Goal: Task Accomplishment & Management: Use online tool/utility

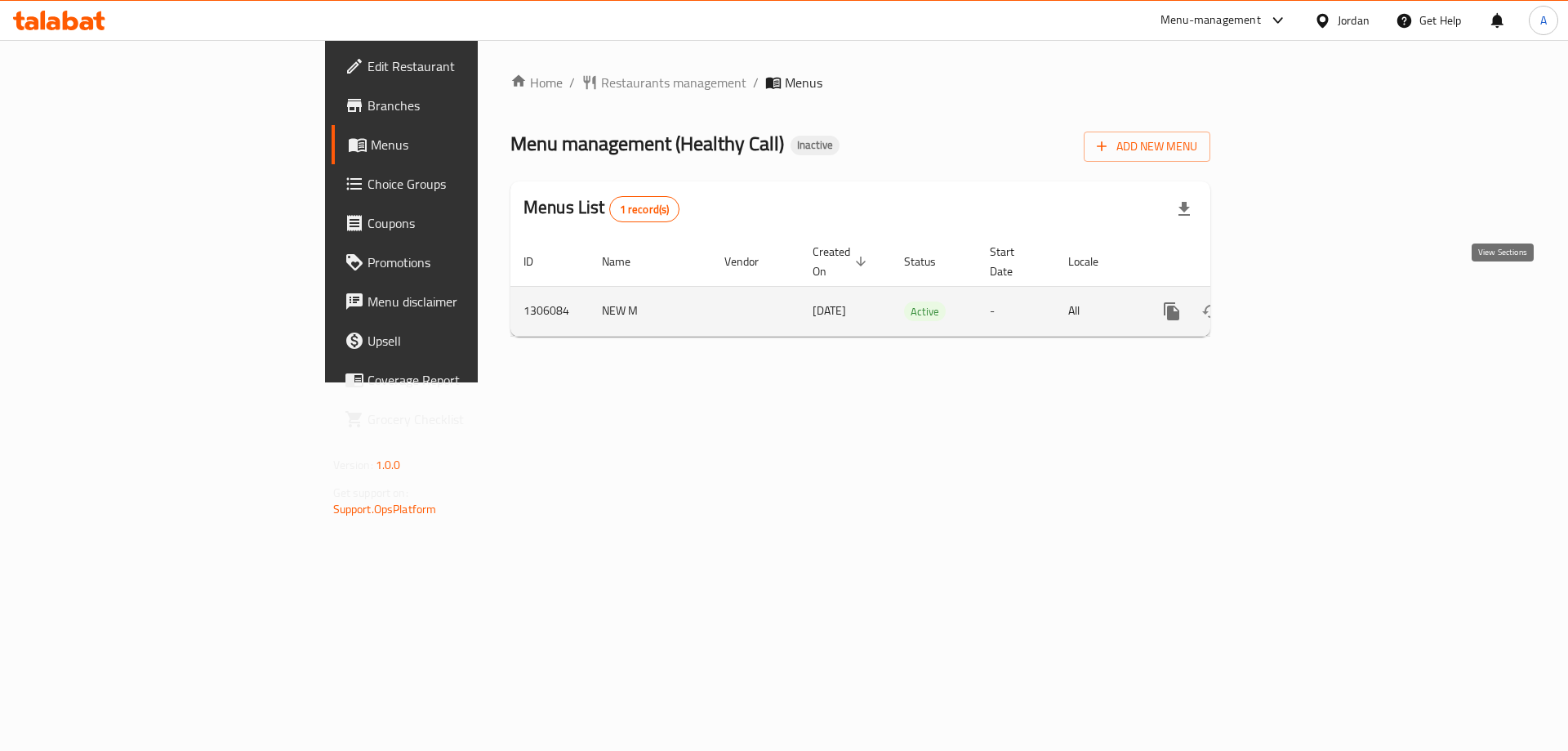
click at [1299, 302] on icon "enhanced table" at bounding box center [1290, 312] width 20 height 20
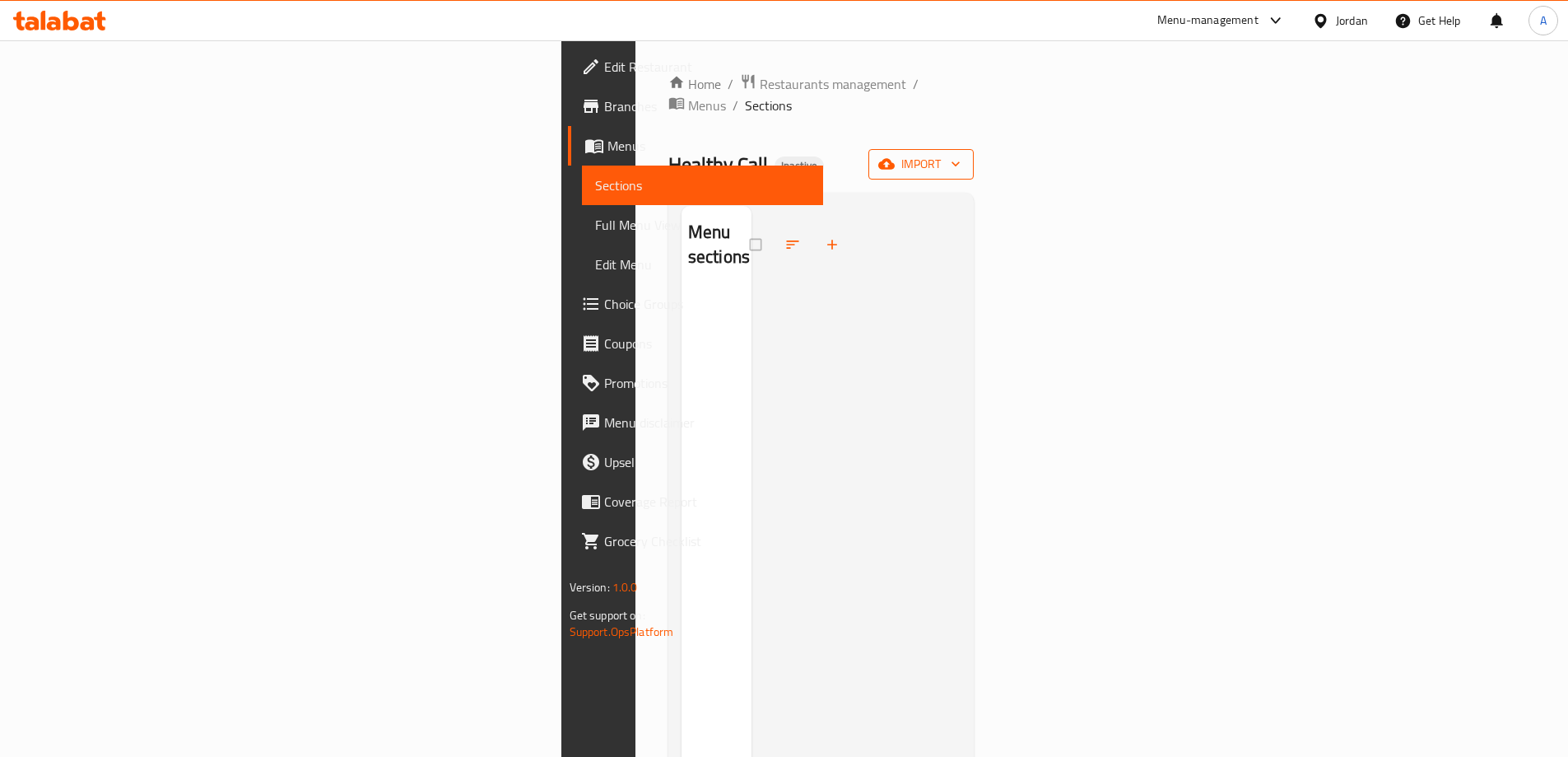
click at [961, 154] on span "import" at bounding box center [921, 164] width 79 height 21
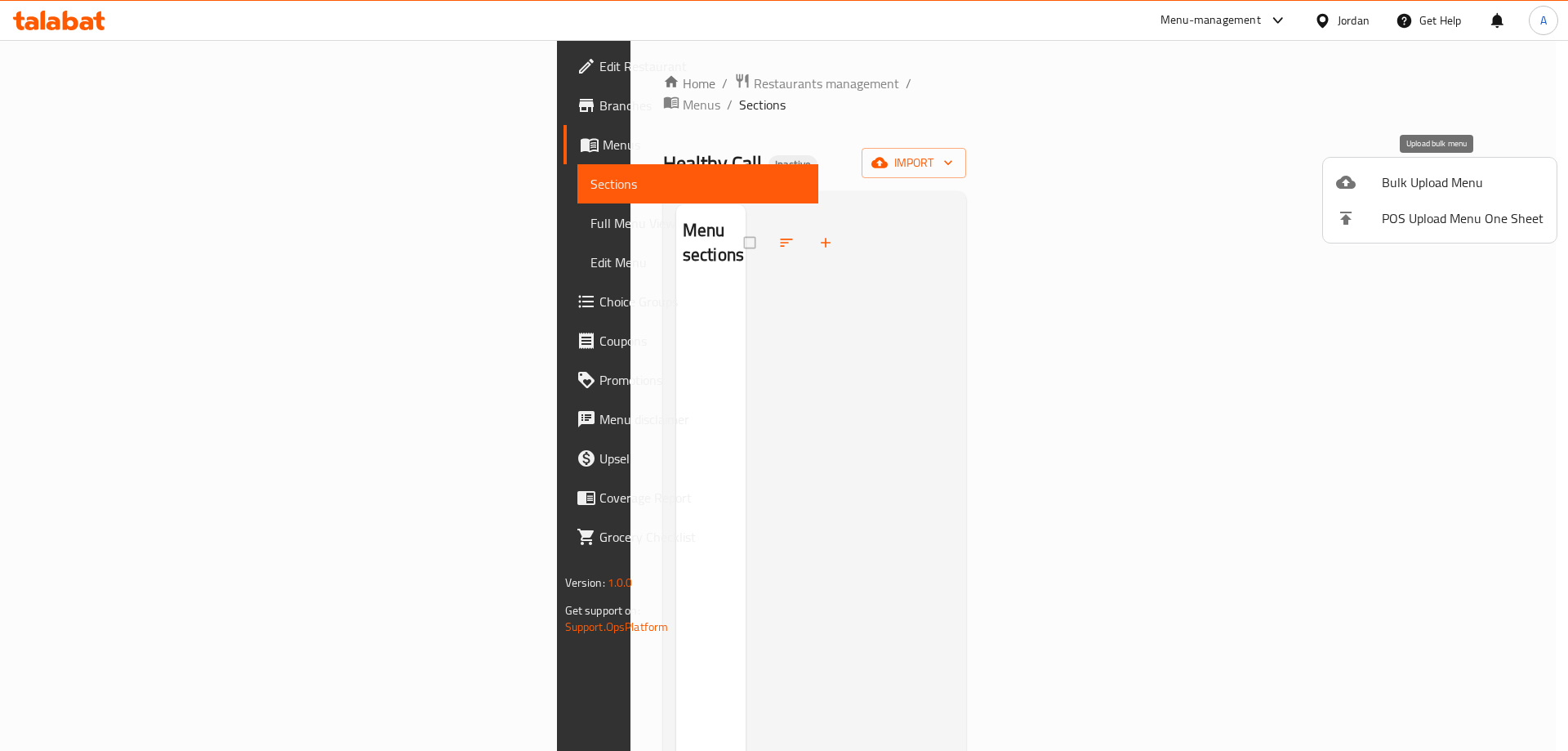
click at [1375, 194] on li "Bulk Upload Menu" at bounding box center [1440, 182] width 233 height 36
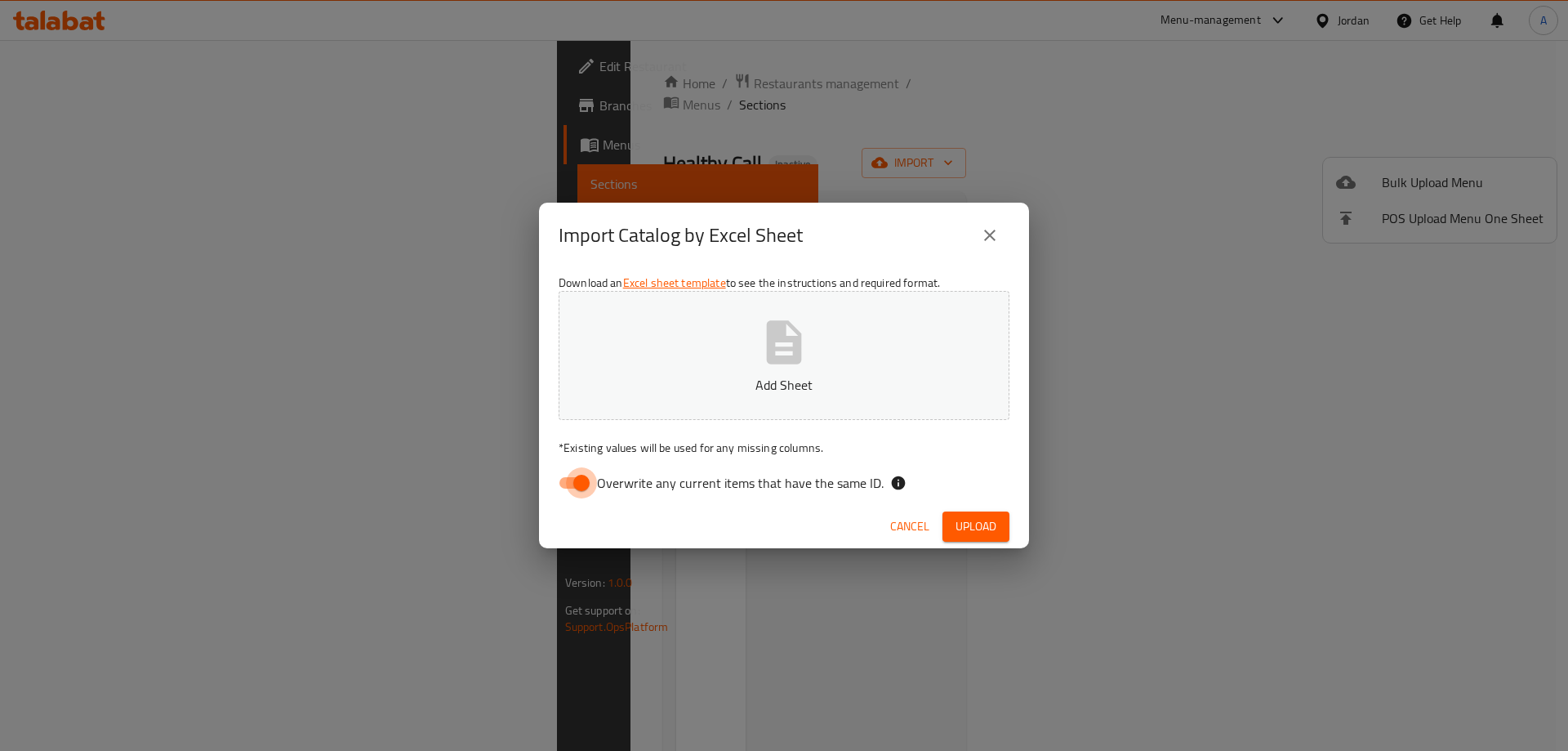
click at [572, 490] on input "Overwrite any current items that have the same ID." at bounding box center [582, 482] width 93 height 31
checkbox input "false"
click at [958, 518] on span "Upload" at bounding box center [975, 526] width 40 height 21
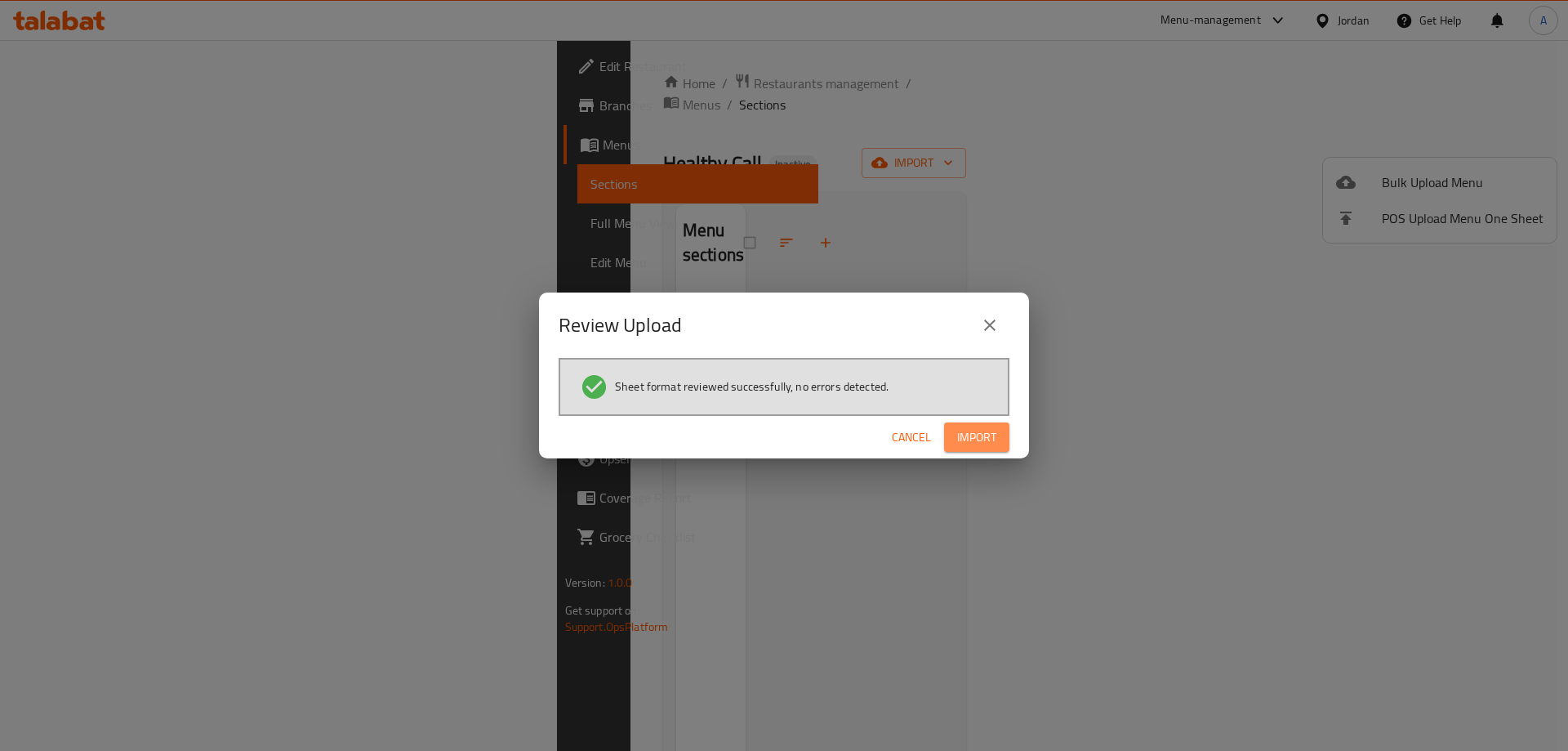
click at [984, 426] on button "Import" at bounding box center [976, 437] width 66 height 31
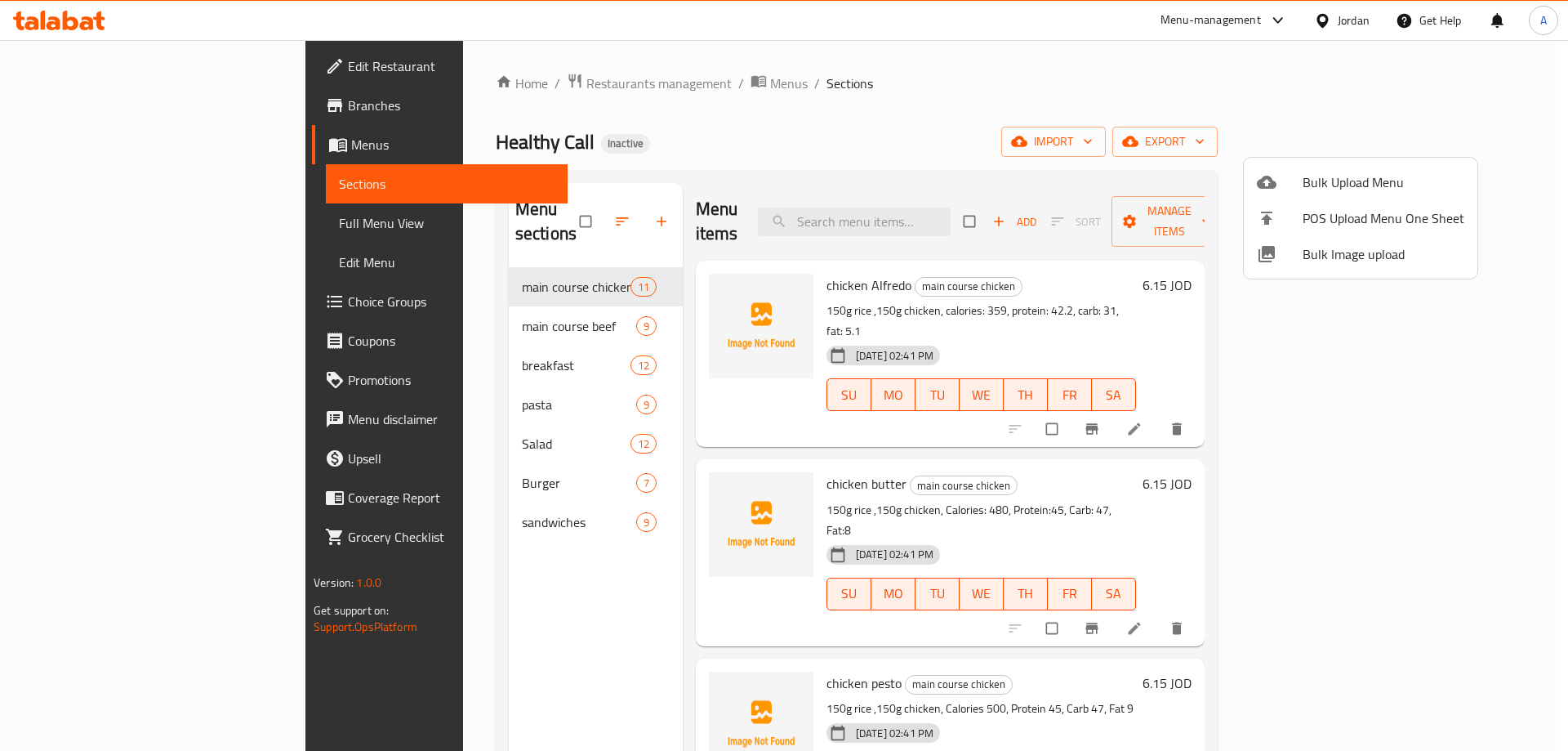
click at [128, 231] on div at bounding box center [784, 376] width 1568 height 751
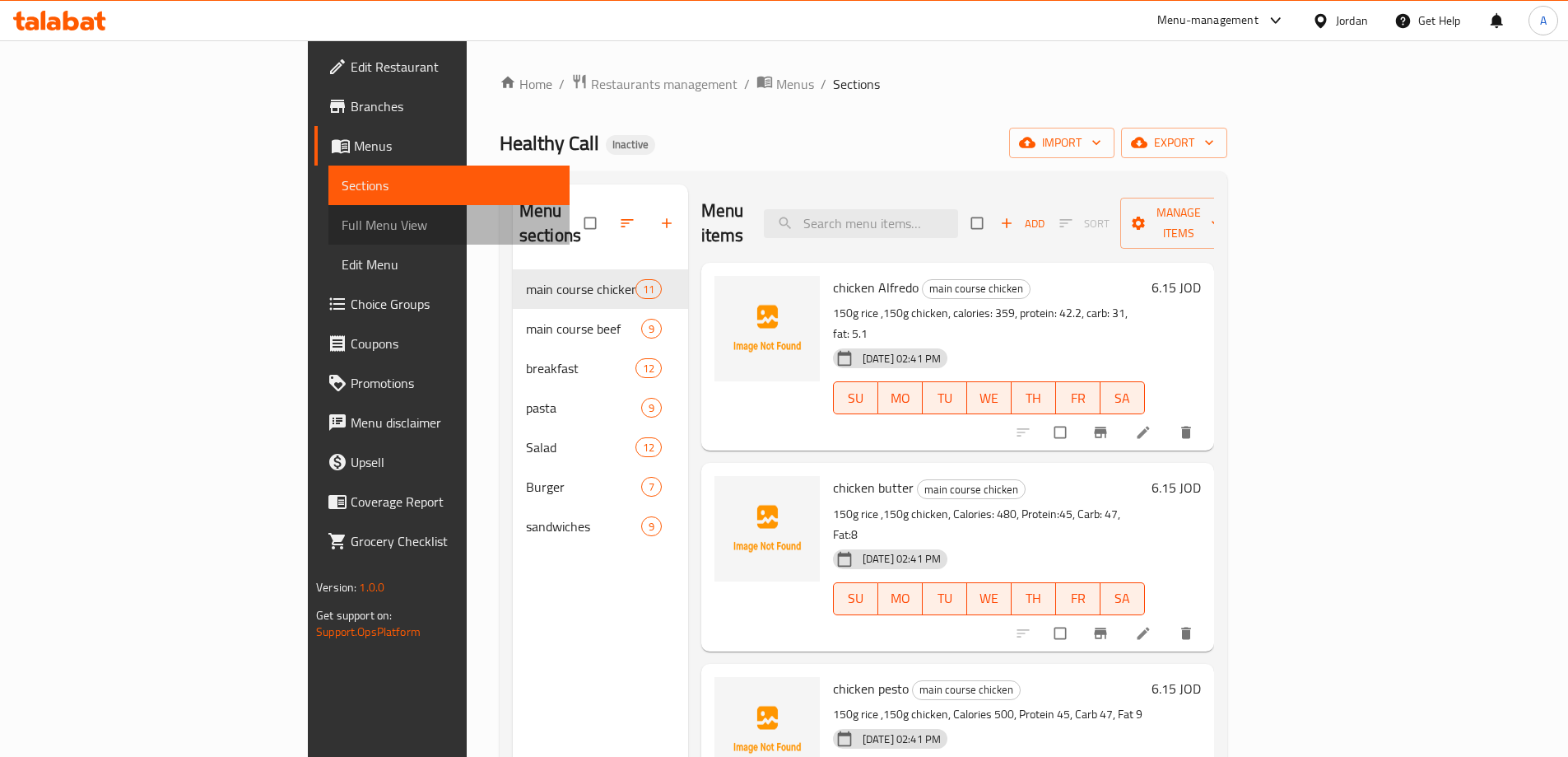
click at [341, 233] on span "Full Menu View" at bounding box center [448, 225] width 215 height 20
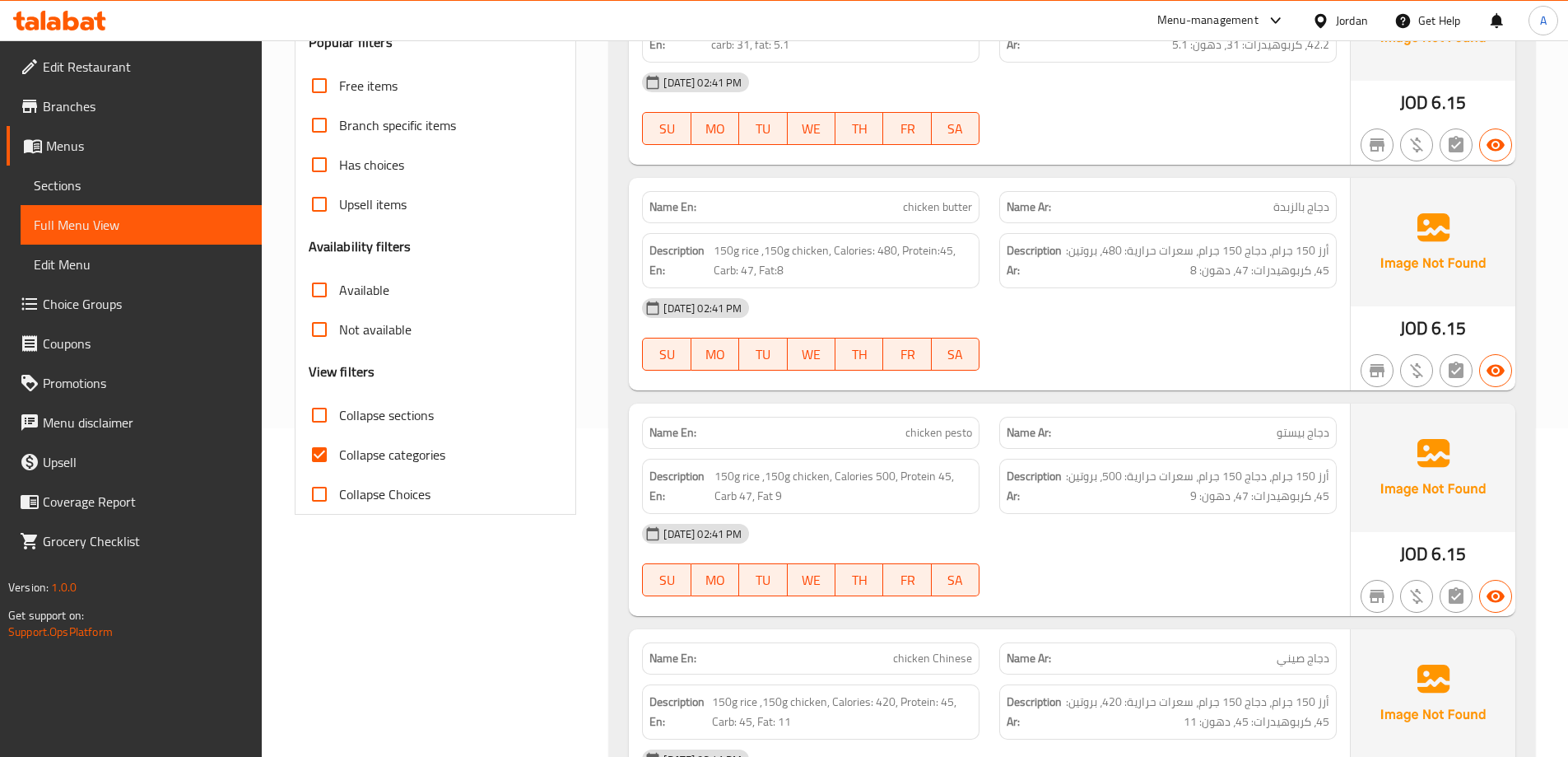
scroll to position [330, 0]
click at [388, 459] on span "Collapse categories" at bounding box center [392, 454] width 106 height 20
click at [339, 459] on input "Collapse categories" at bounding box center [320, 454] width 40 height 40
checkbox input "false"
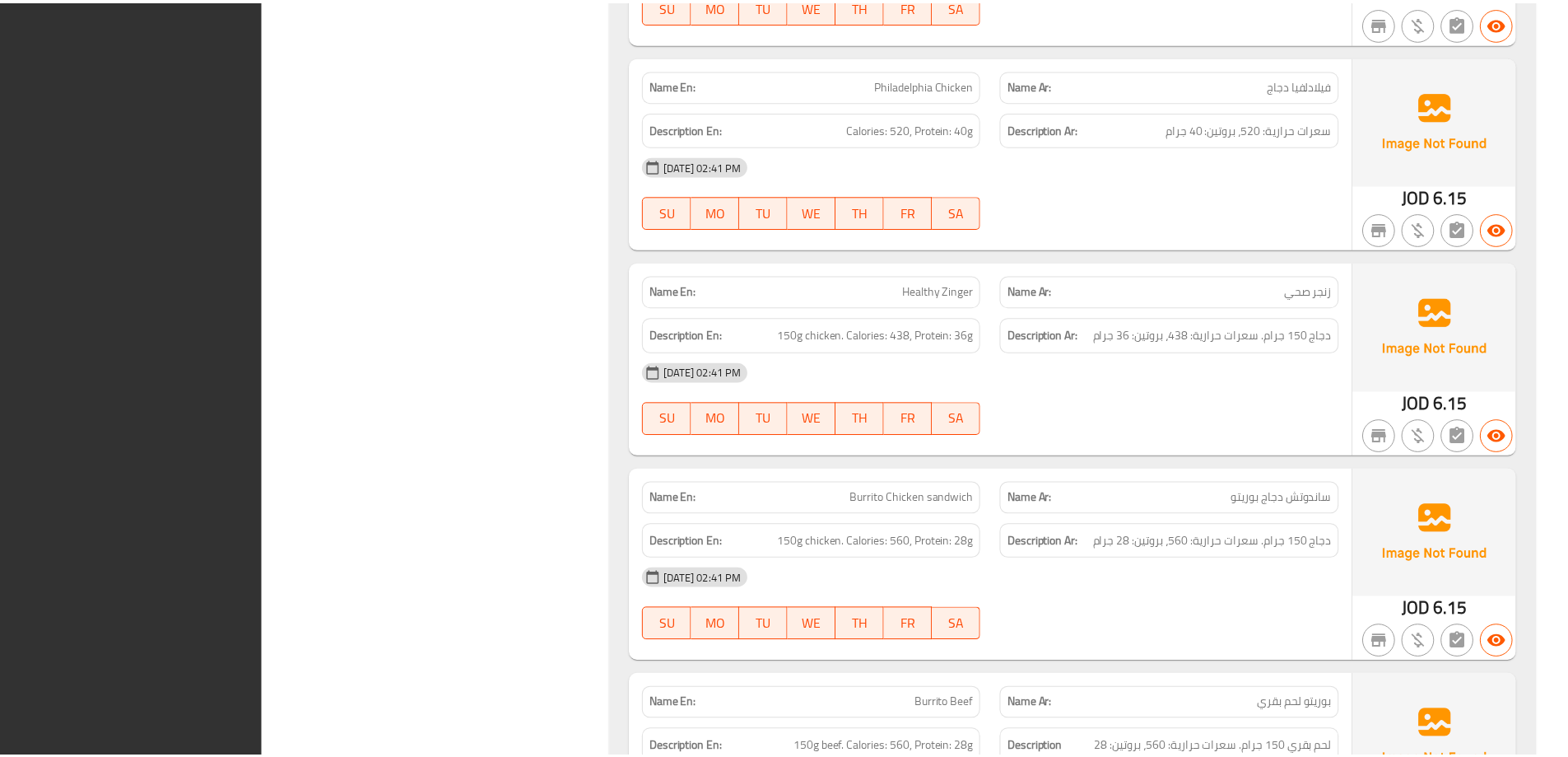
scroll to position [15773, 0]
